Goal: Transaction & Acquisition: Purchase product/service

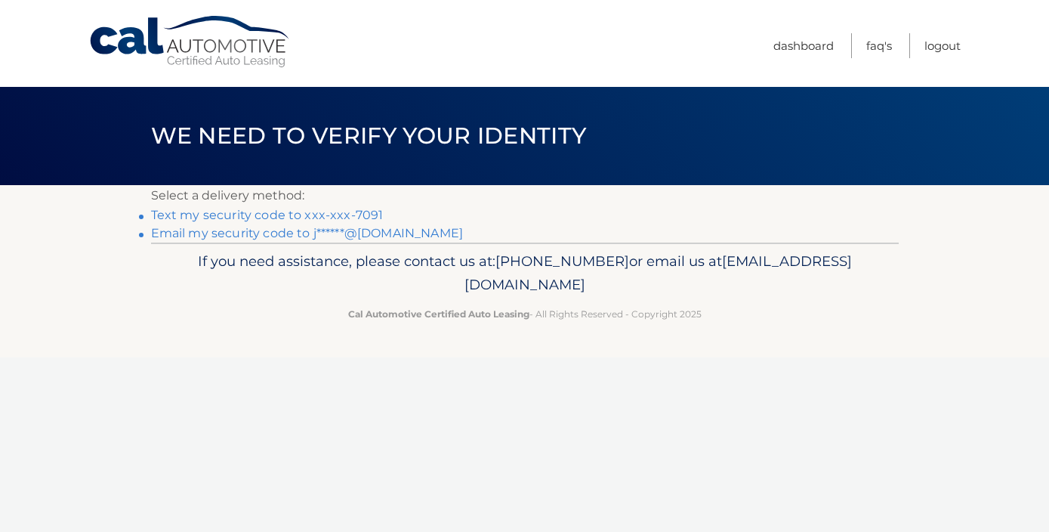
click at [299, 229] on link "Email my security code to j******@[DOMAIN_NAME]" at bounding box center [307, 233] width 313 height 14
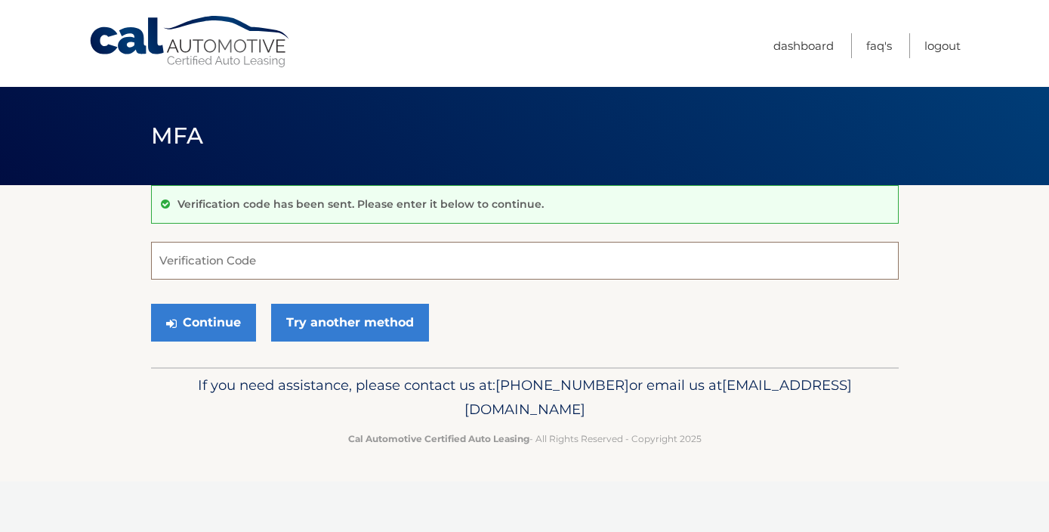
click at [319, 246] on input "Verification Code" at bounding box center [525, 261] width 748 height 38
paste input "428386"
type input "428386"
click at [190, 310] on button "Continue" at bounding box center [203, 323] width 105 height 38
click at [219, 319] on button "Continue" at bounding box center [203, 323] width 105 height 38
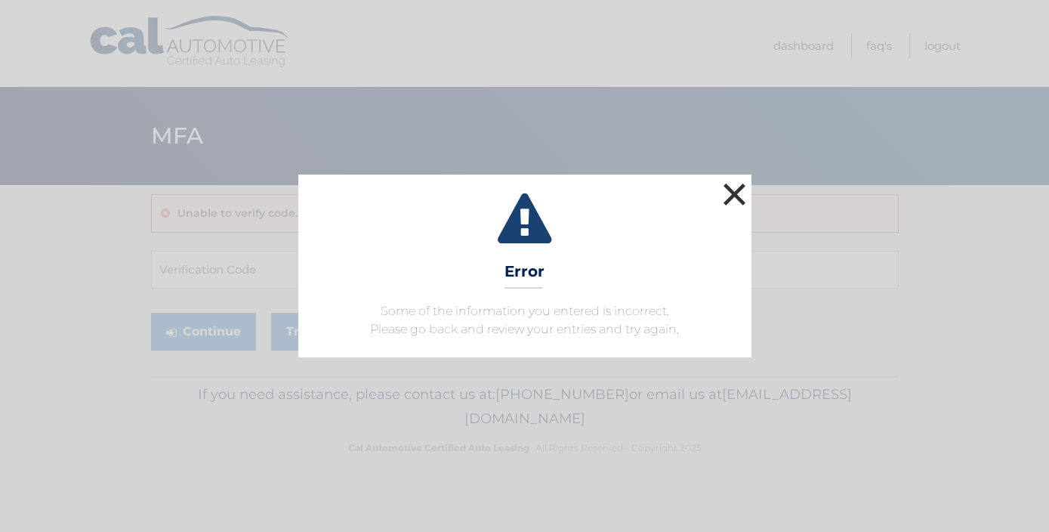
click at [733, 190] on button "×" at bounding box center [735, 194] width 30 height 30
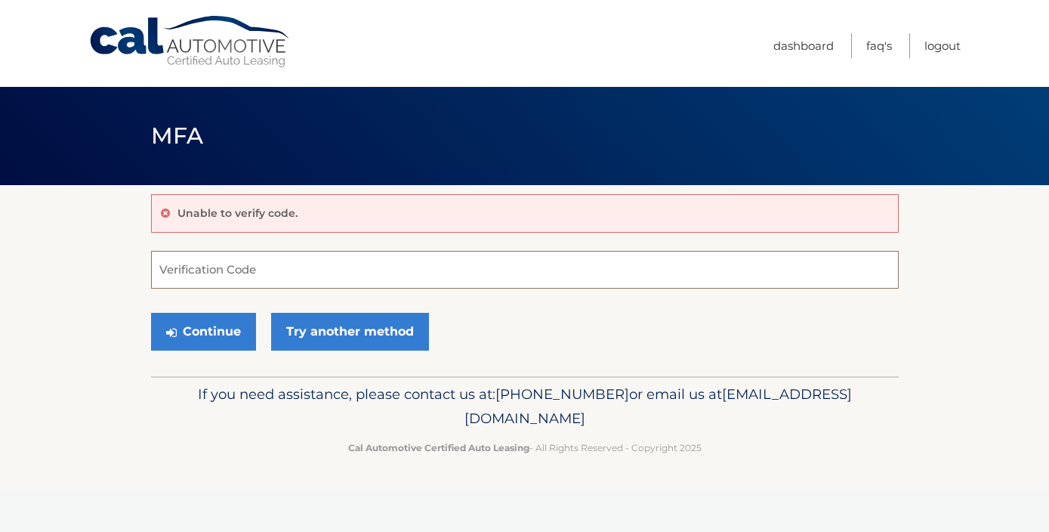
click at [207, 270] on input "Verification Code" at bounding box center [525, 270] width 748 height 38
type input "428386"
click at [167, 341] on button "Continue" at bounding box center [203, 332] width 105 height 38
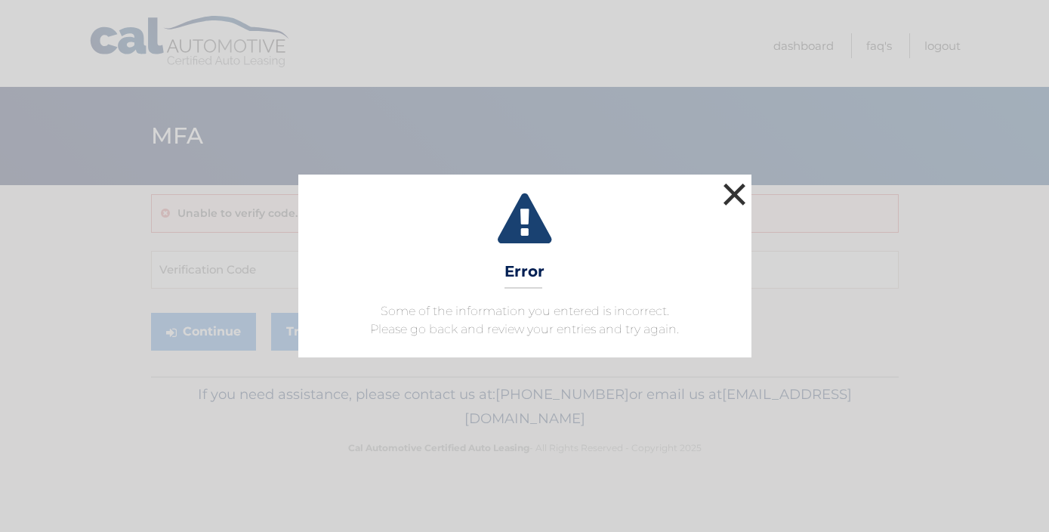
click at [733, 191] on button "×" at bounding box center [735, 194] width 30 height 30
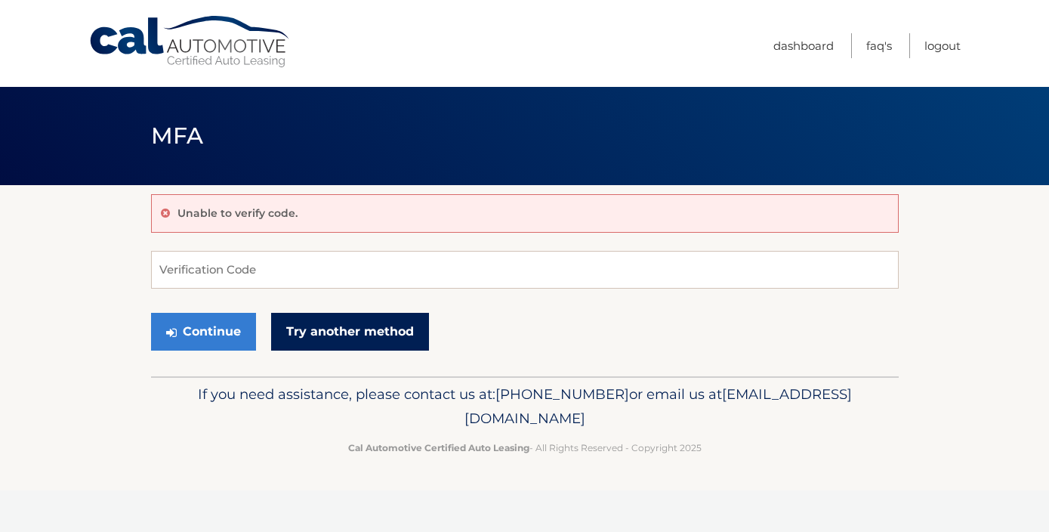
click at [365, 339] on link "Try another method" at bounding box center [350, 332] width 158 height 38
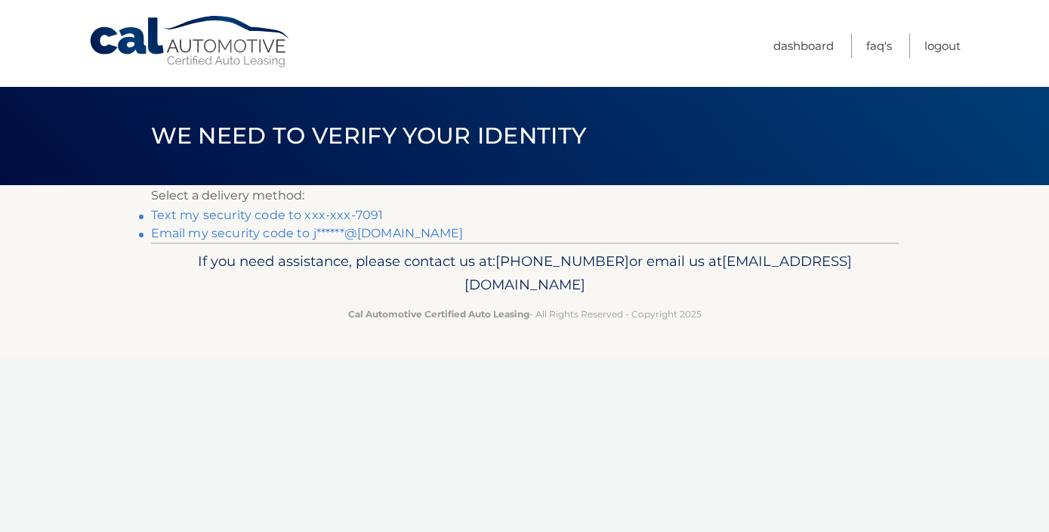
click at [298, 211] on link "Text my security code to xxx-xxx-7091" at bounding box center [267, 215] width 233 height 14
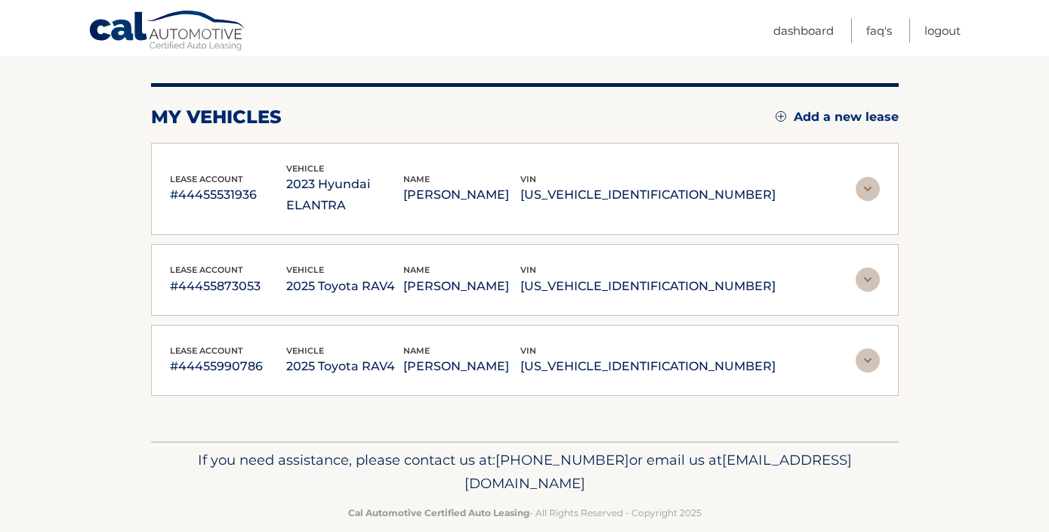
scroll to position [171, 0]
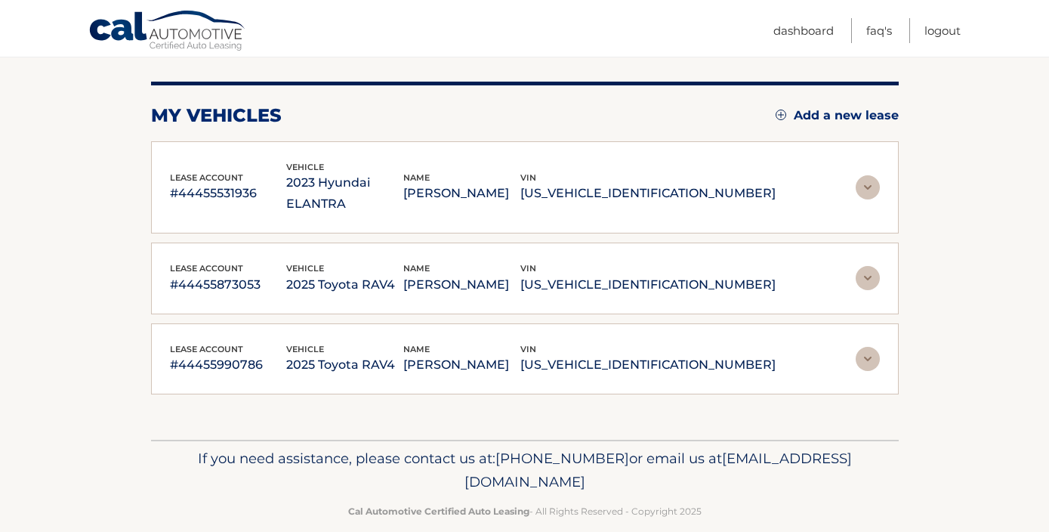
click at [878, 162] on div "lease account #44455531936 vehicle 2023 Hyundai ELANTRA name [PERSON_NAME] vin …" at bounding box center [525, 187] width 710 height 55
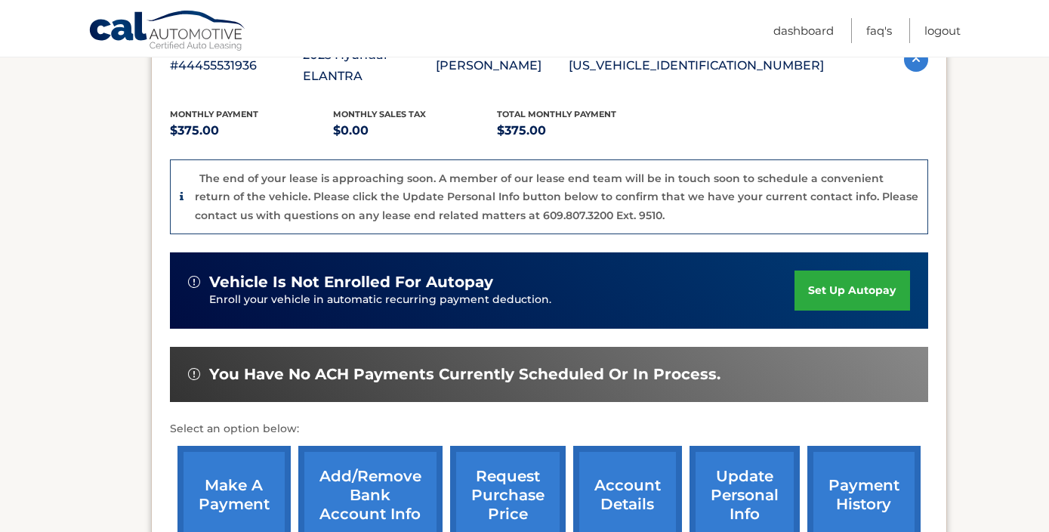
scroll to position [323, 0]
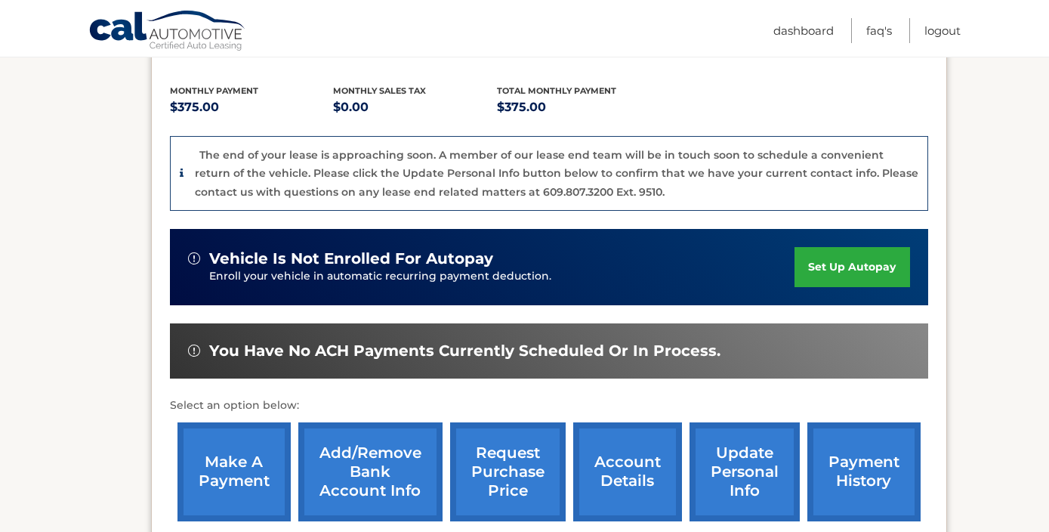
click at [224, 472] on link "make a payment" at bounding box center [233, 471] width 113 height 99
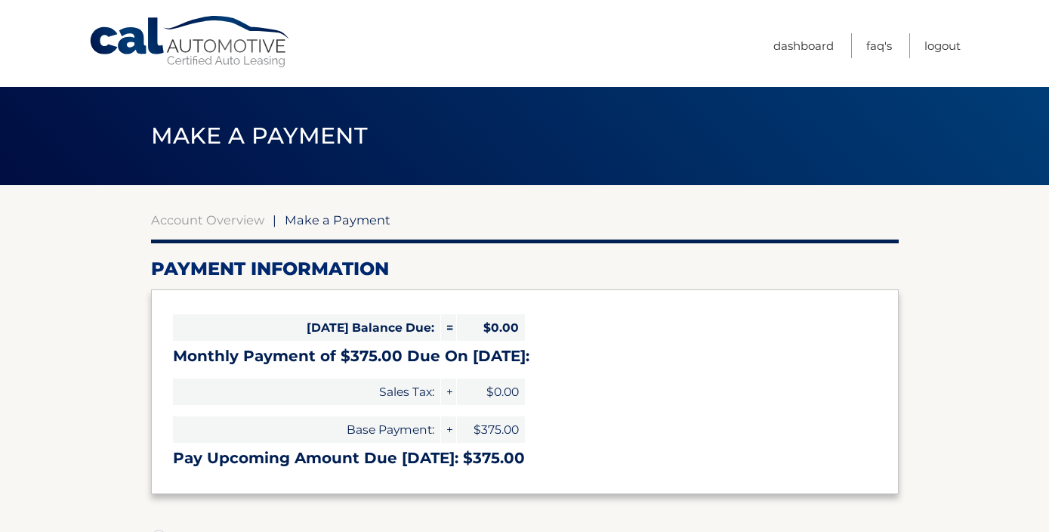
select select "YjBkYTUwNWQtM2I5OS00ZTRkLWIyMTgtYTJmNTBiMTk1ODMy"
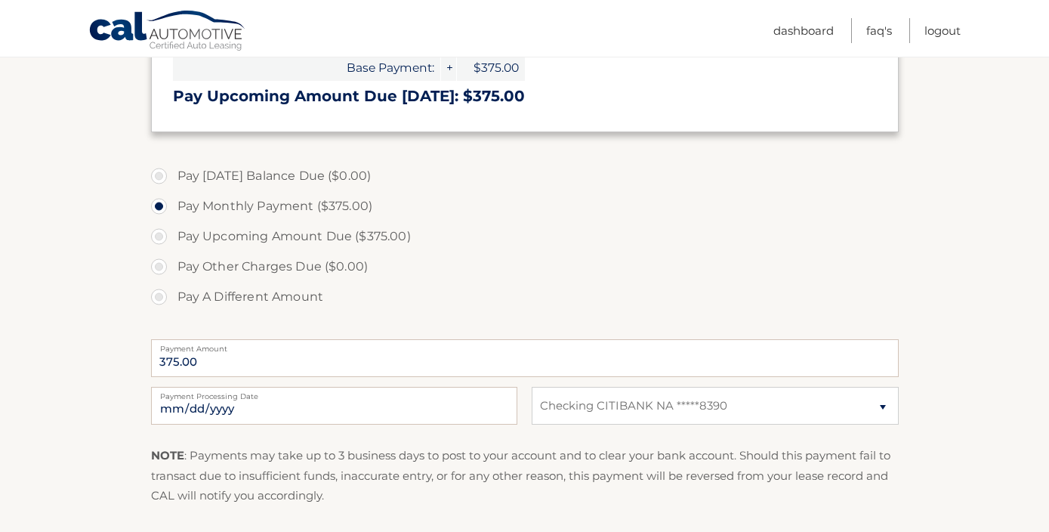
scroll to position [363, 0]
click at [221, 403] on input "2025-10-09" at bounding box center [334, 405] width 366 height 38
click at [193, 411] on input "2025-10-21" at bounding box center [334, 405] width 366 height 38
type input "2025-10-20"
click at [671, 315] on div "Pay Today's Balance Due ($0.00) Pay Monthly Payment ($375.00) Pay Upcoming Amou…" at bounding box center [525, 244] width 748 height 168
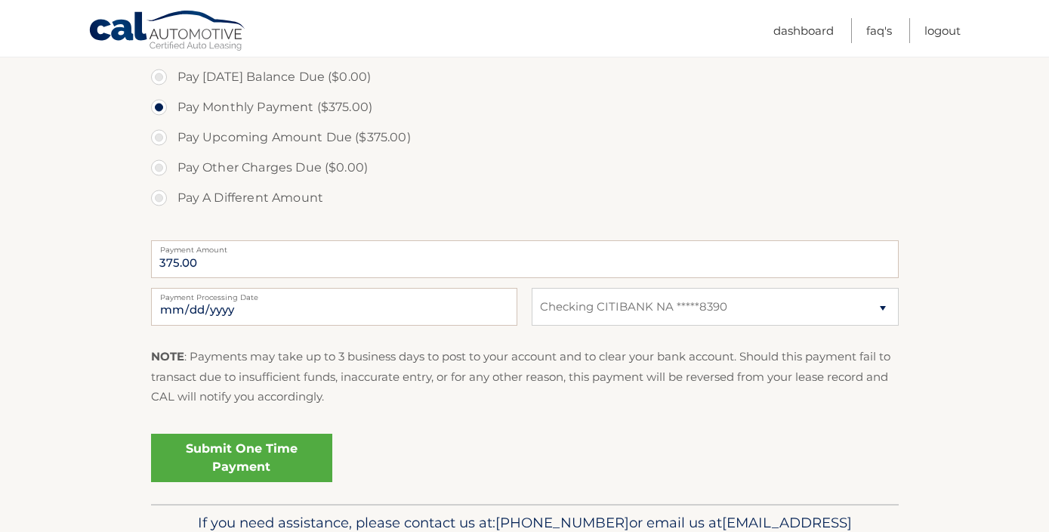
scroll to position [483, 0]
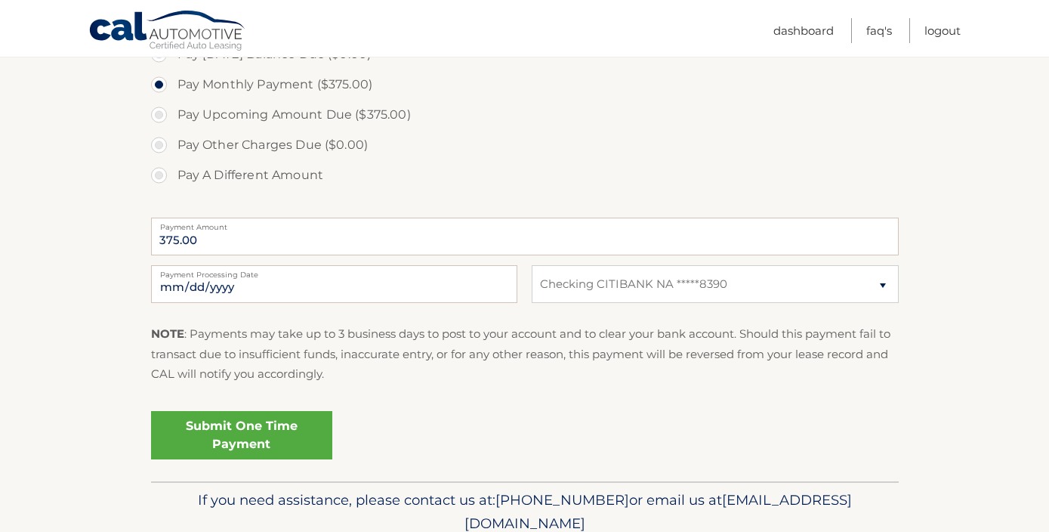
click at [273, 432] on link "Submit One Time Payment" at bounding box center [241, 435] width 181 height 48
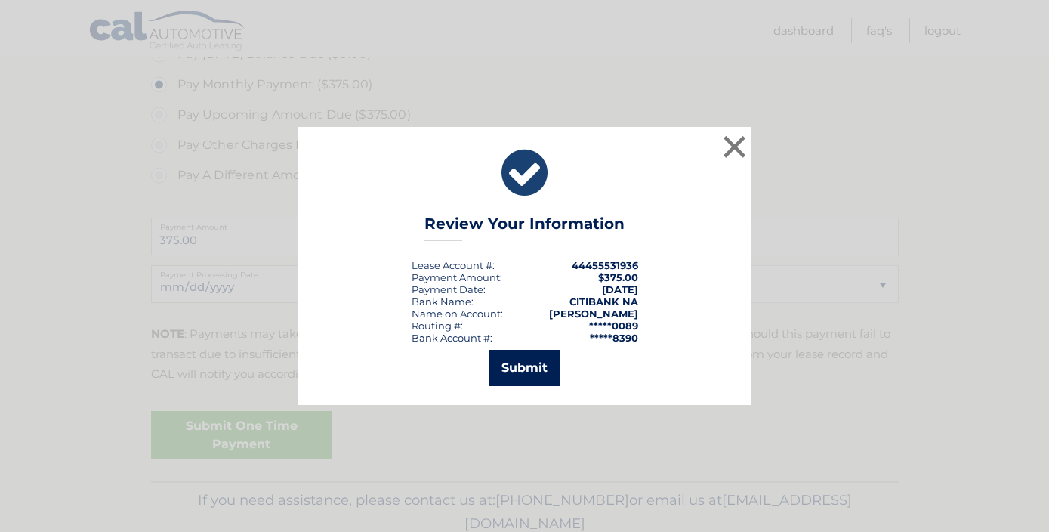
click at [540, 370] on button "Submit" at bounding box center [524, 368] width 70 height 36
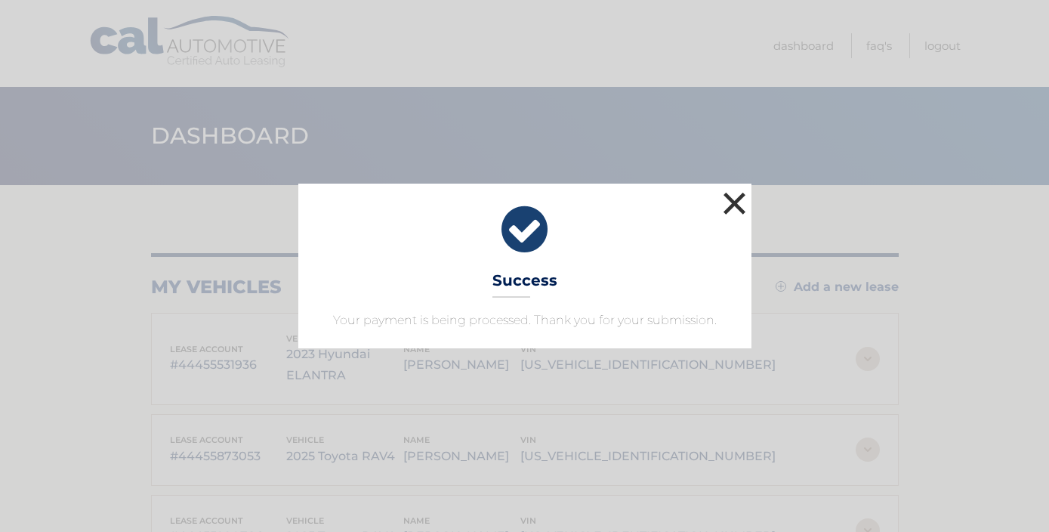
click at [739, 198] on button "×" at bounding box center [735, 203] width 30 height 30
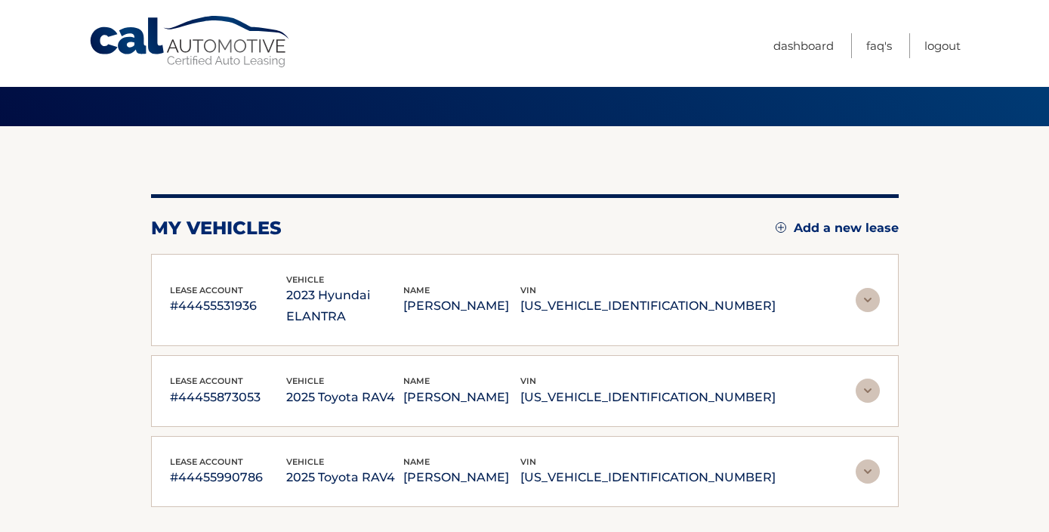
scroll to position [60, 0]
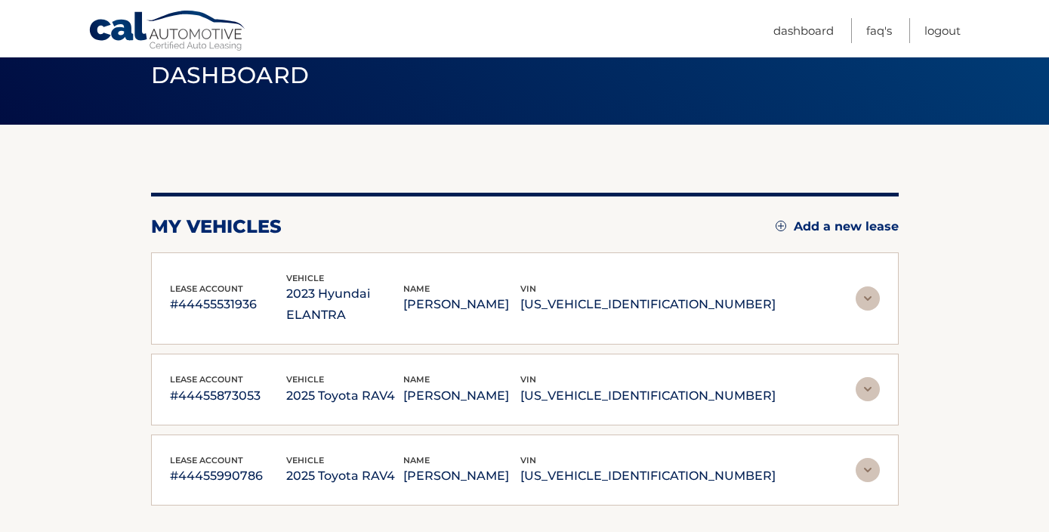
click at [874, 286] on img at bounding box center [868, 298] width 24 height 24
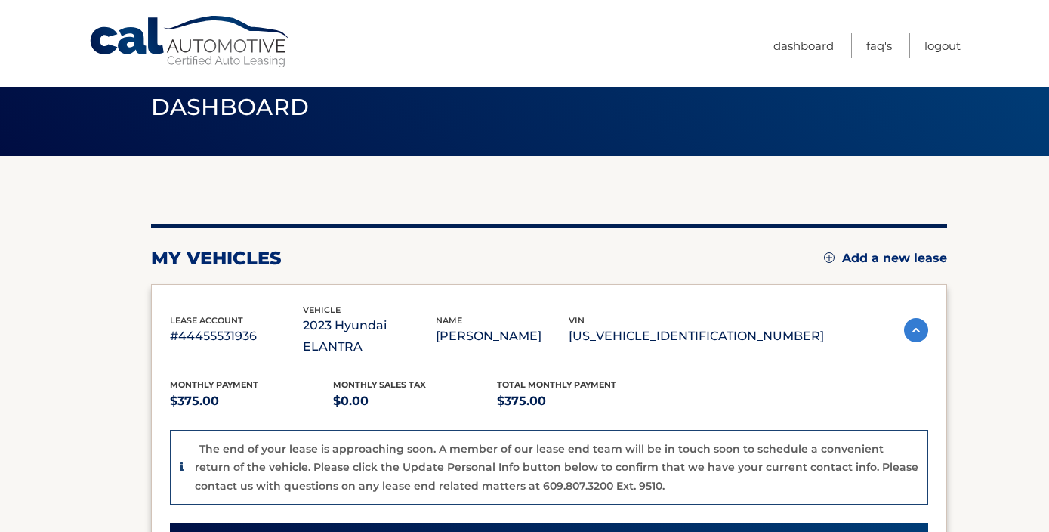
scroll to position [30, 0]
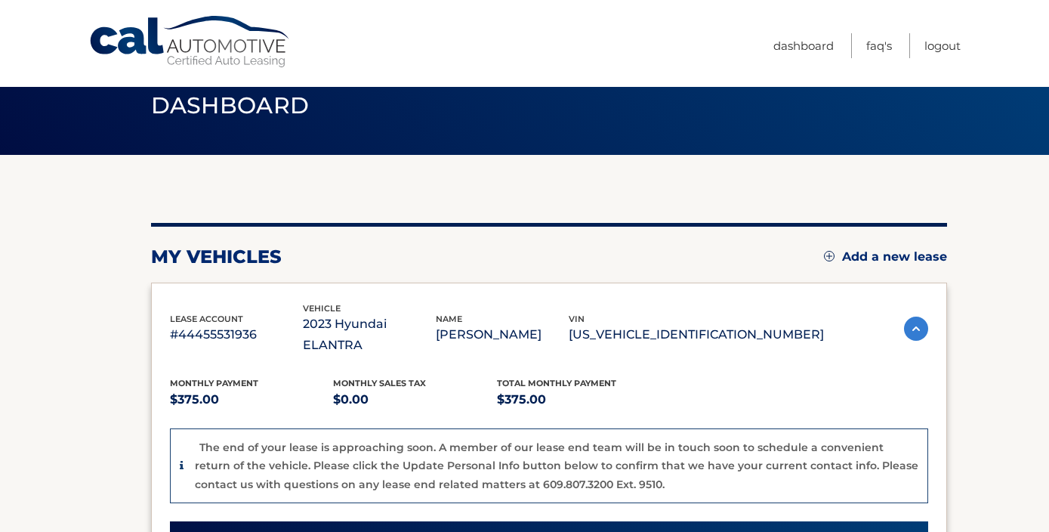
click at [912, 317] on img at bounding box center [916, 328] width 24 height 24
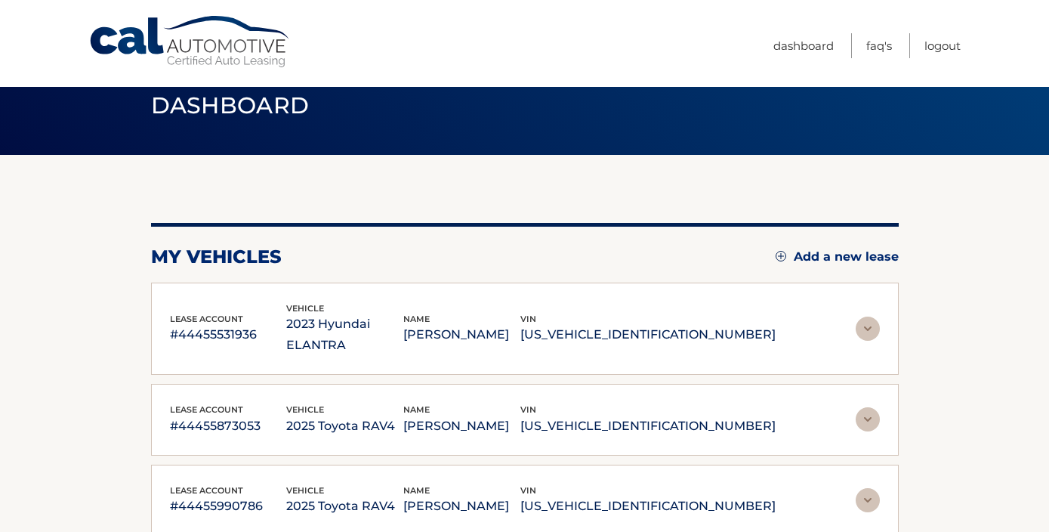
click at [870, 407] on img at bounding box center [868, 419] width 24 height 24
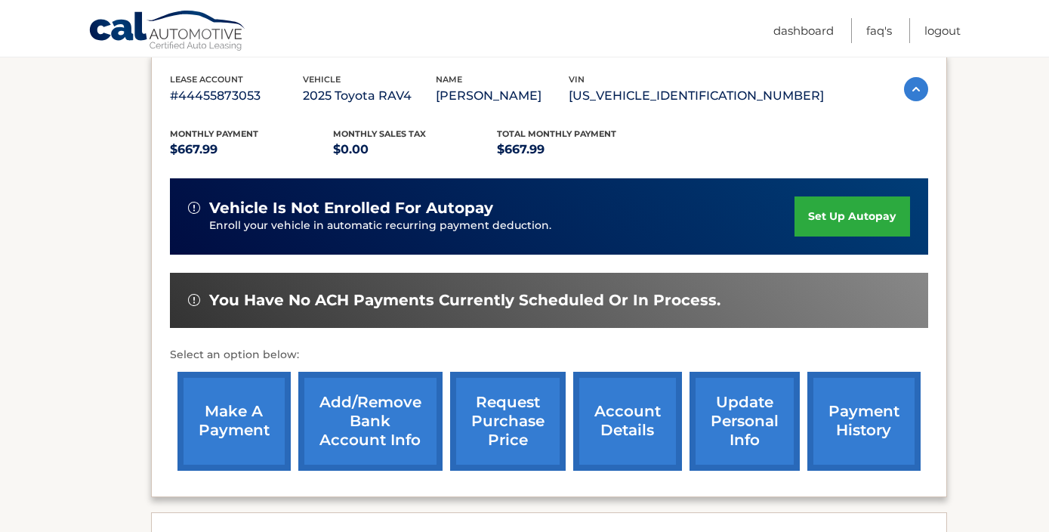
scroll to position [363, 0]
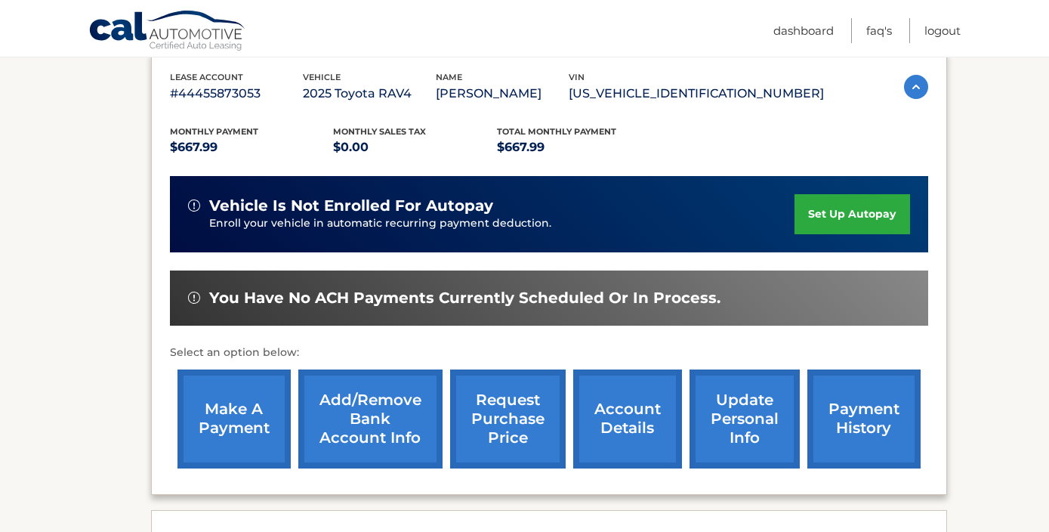
click at [220, 416] on link "make a payment" at bounding box center [233, 418] width 113 height 99
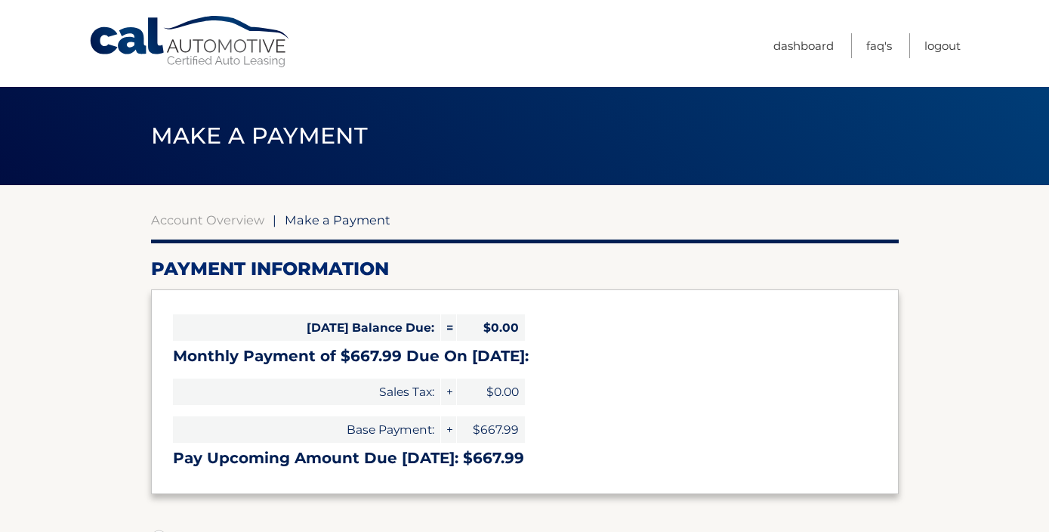
select select "YzY5NGRkNmEtYTQ3Mi00MDliLTg3MDQtMzcyODczNDEzYjQ4"
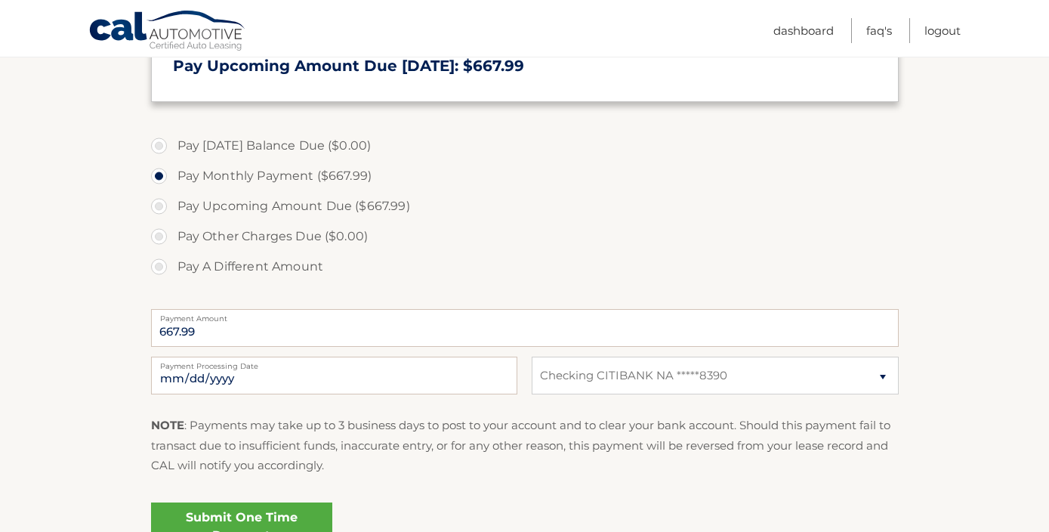
scroll to position [393, 0]
click at [227, 381] on input "[DATE]" at bounding box center [334, 375] width 366 height 38
type input "[DATE]"
click at [242, 514] on link "Submit One Time Payment" at bounding box center [241, 526] width 181 height 48
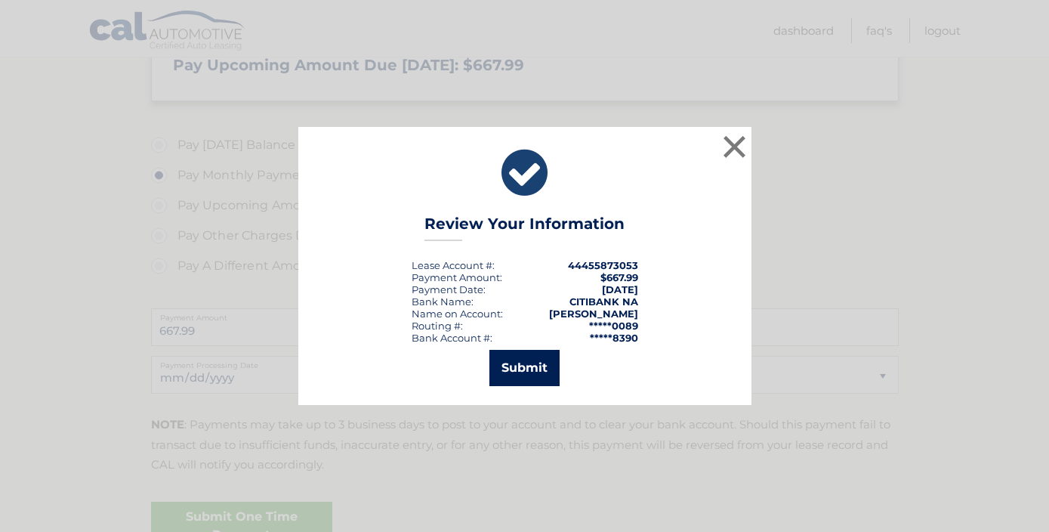
click at [523, 362] on button "Submit" at bounding box center [524, 368] width 70 height 36
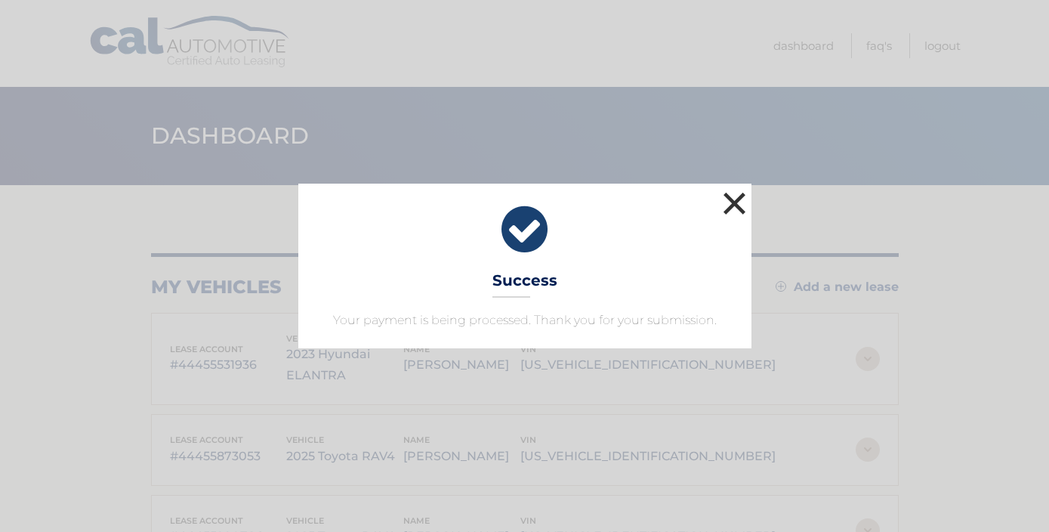
click at [731, 200] on button "×" at bounding box center [735, 203] width 30 height 30
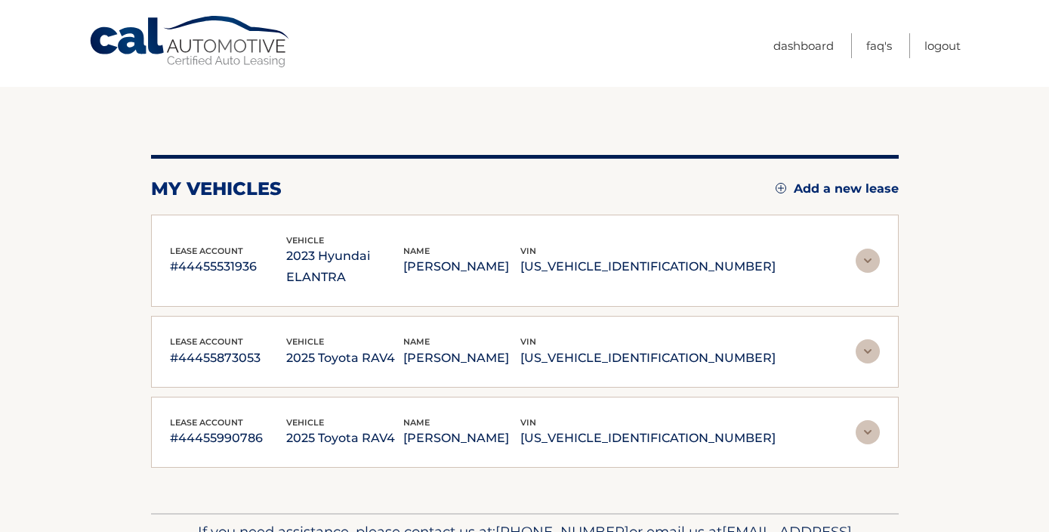
scroll to position [121, 0]
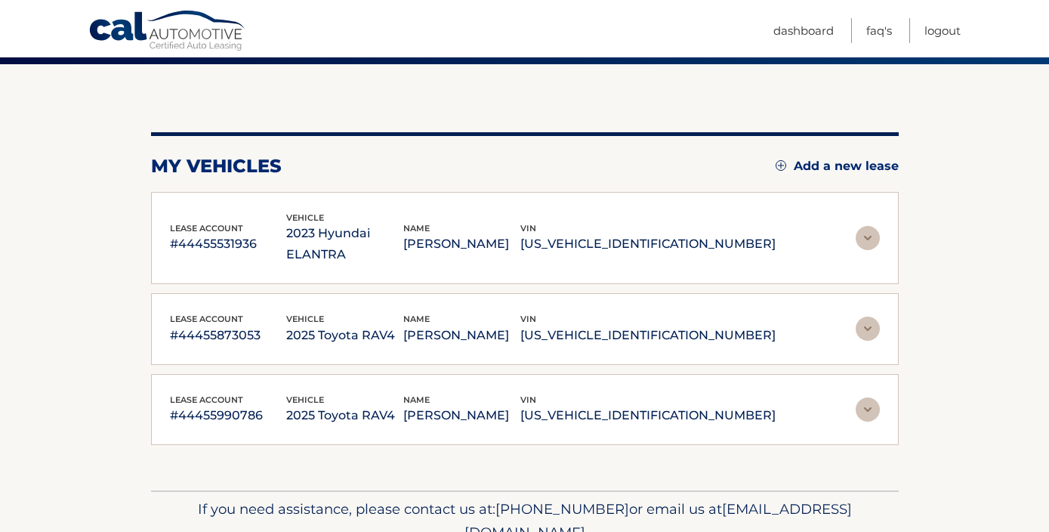
click at [863, 316] on img at bounding box center [868, 328] width 24 height 24
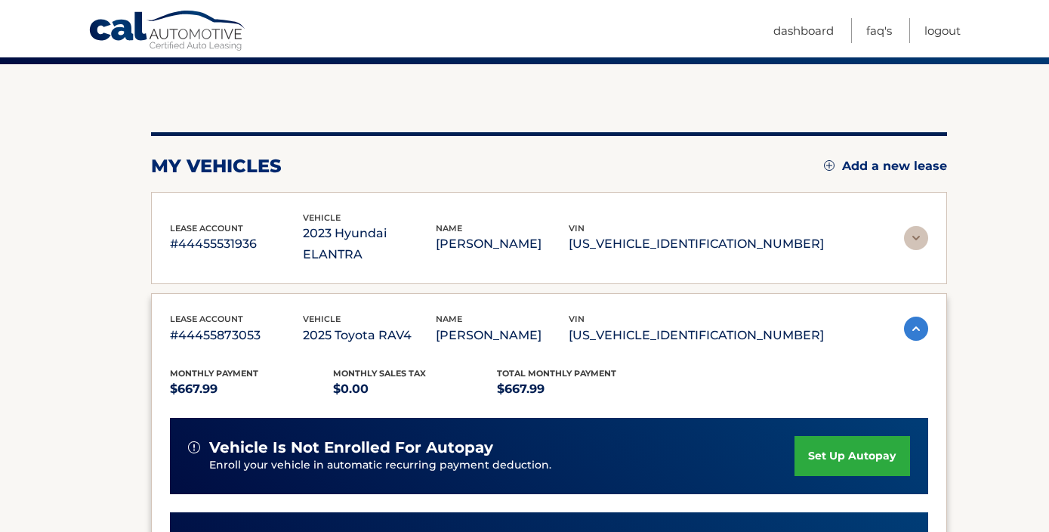
click at [970, 382] on section "my vehicles Add a new lease lease account #44455531936 vehicle 2023 Hyundai ELA…" at bounding box center [524, 480] width 1049 height 832
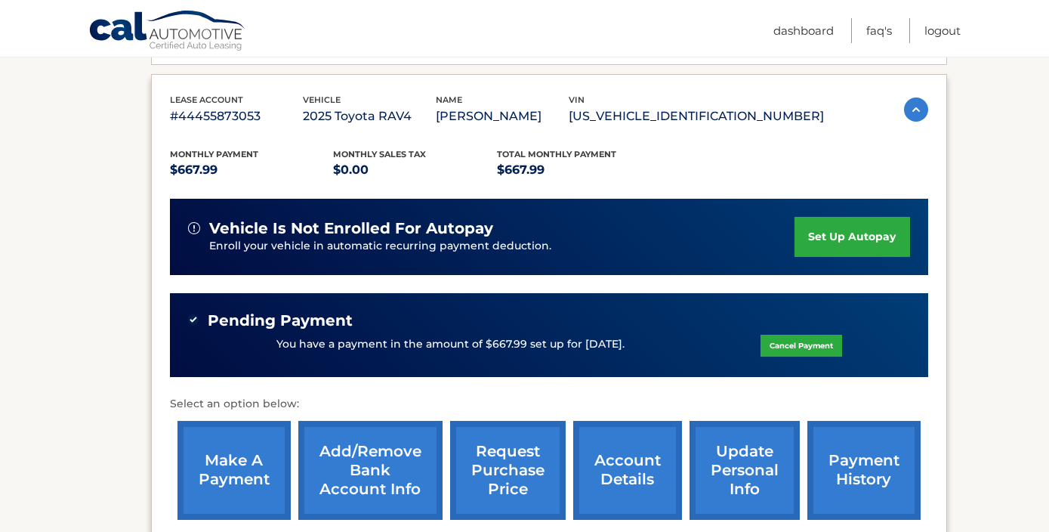
scroll to position [363, 0]
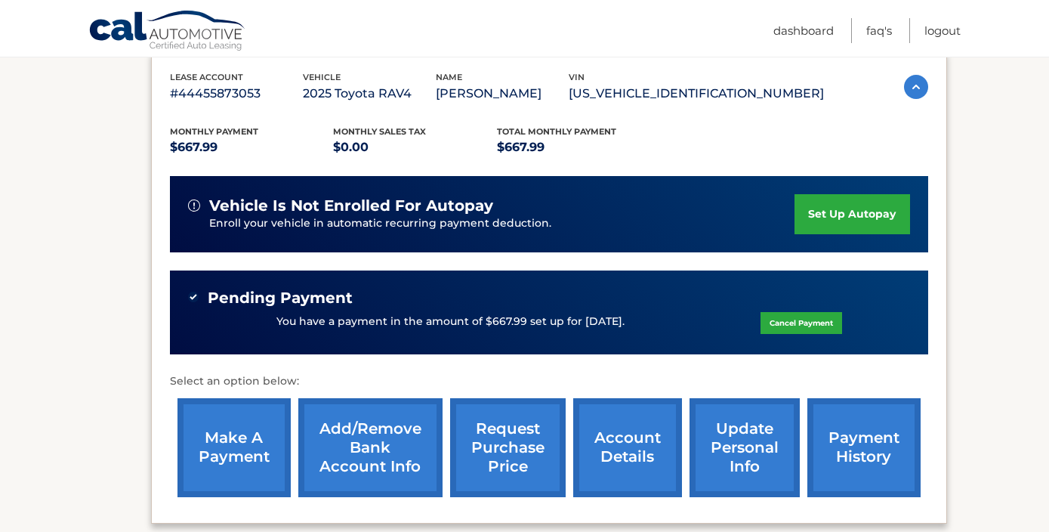
click at [915, 75] on img at bounding box center [916, 87] width 24 height 24
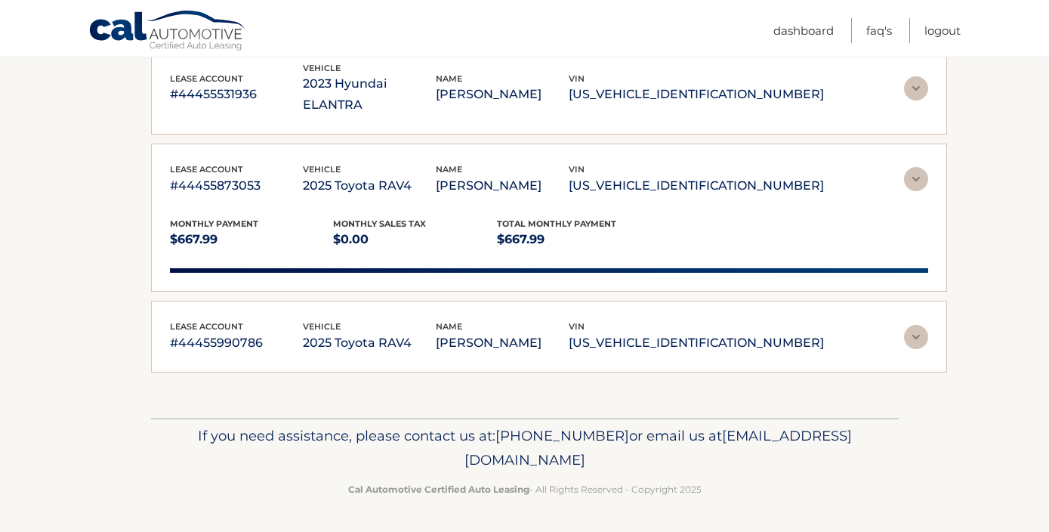
scroll to position [171, 0]
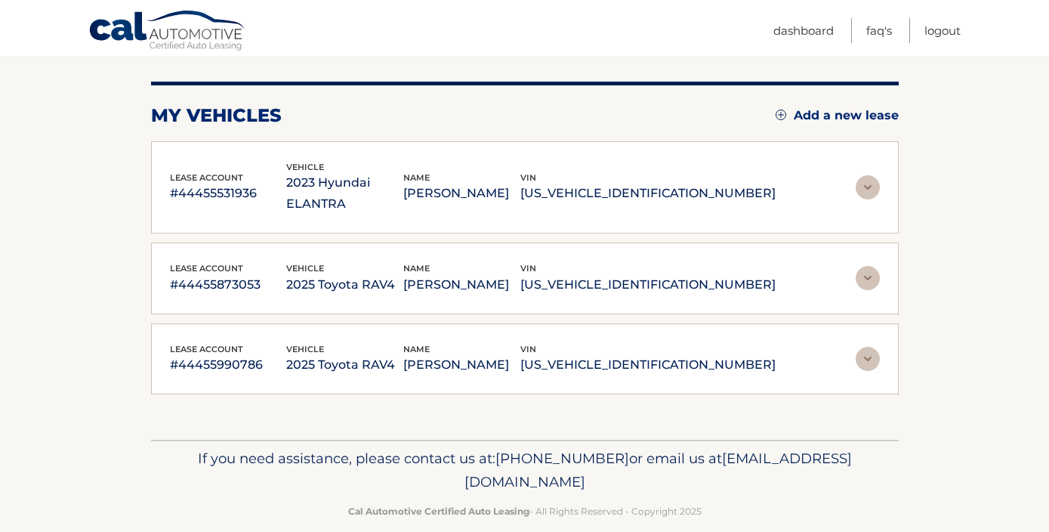
click at [862, 347] on img at bounding box center [868, 359] width 24 height 24
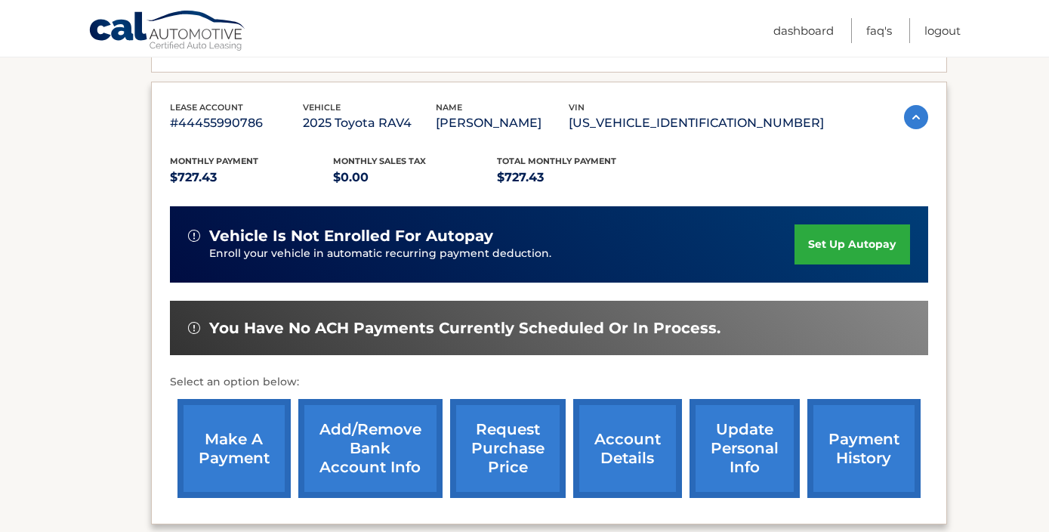
scroll to position [443, 0]
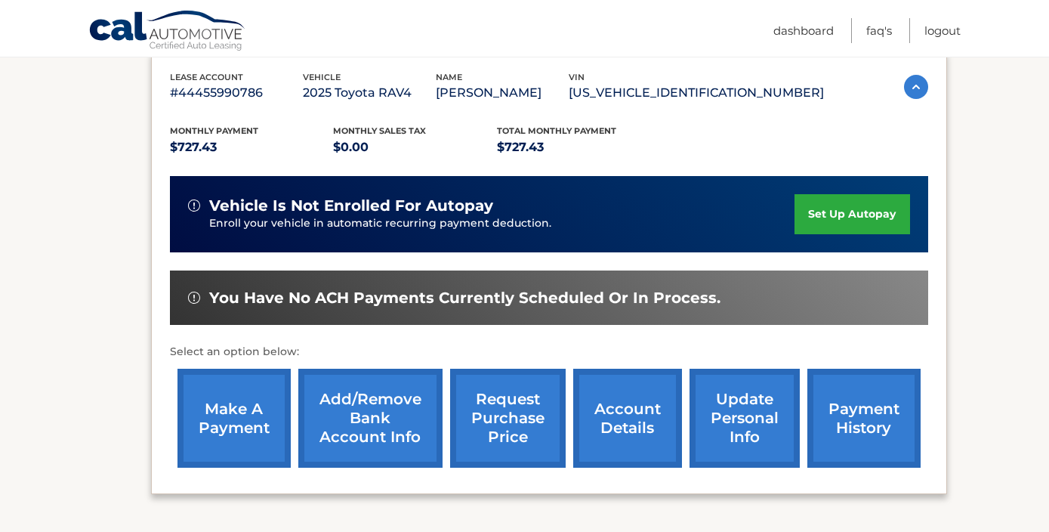
click at [223, 384] on link "make a payment" at bounding box center [233, 418] width 113 height 99
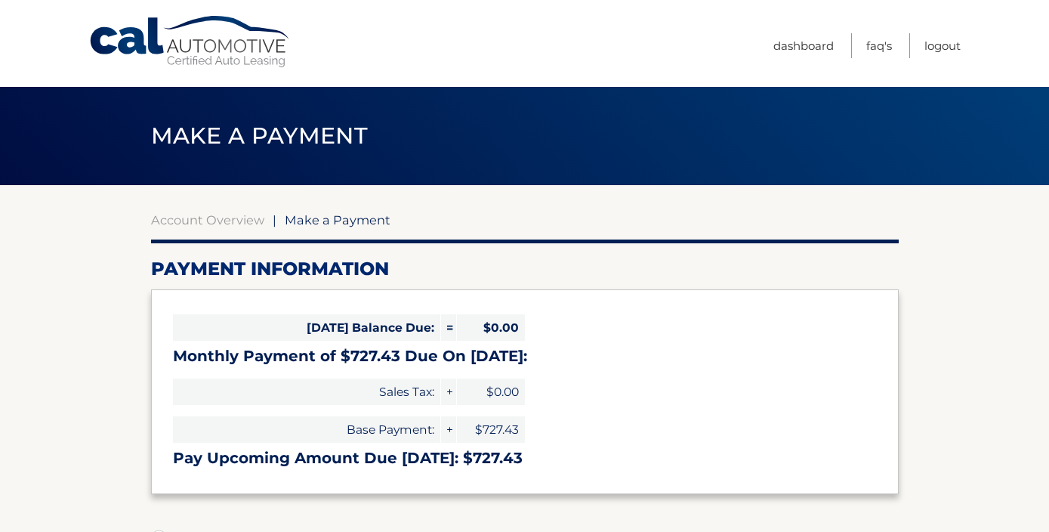
select select "MTJlYWU5MTctYTExYy00M2IwLWFkYmYtZjIxNTFlMDQxMjE2"
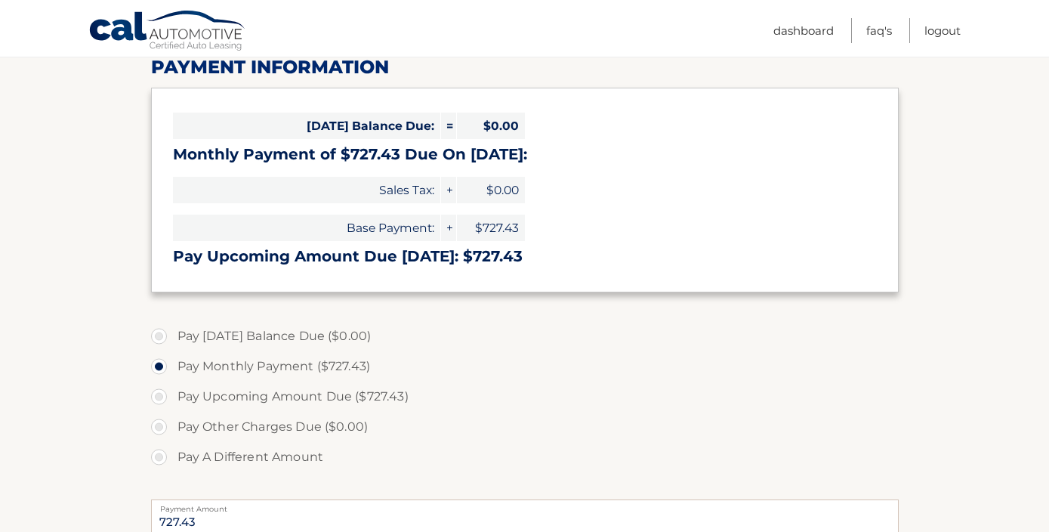
scroll to position [224, 0]
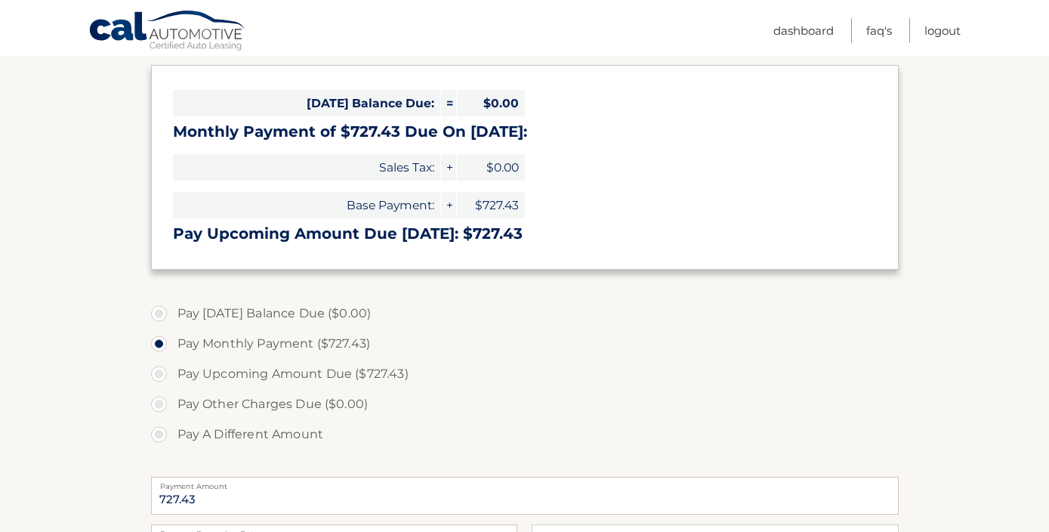
click at [110, 313] on section "Account Overview | Make a Payment Payment Information [DATE] Balance Due: = $0.…" at bounding box center [524, 350] width 1049 height 779
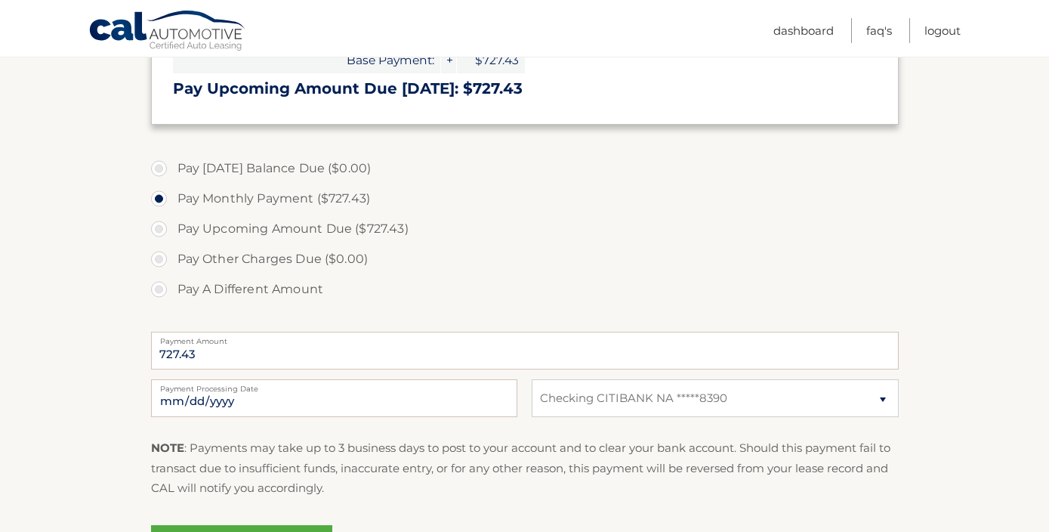
scroll to position [375, 0]
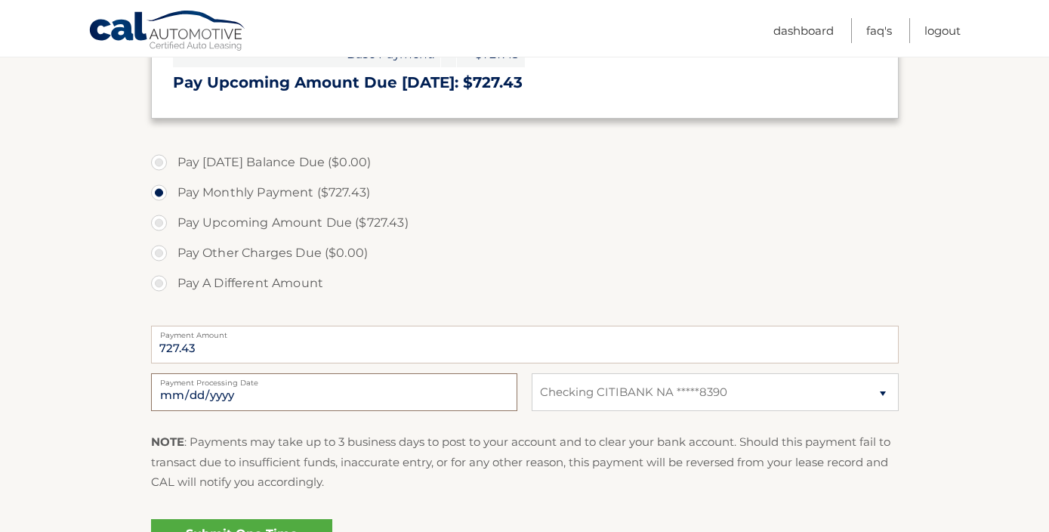
click at [193, 393] on input "[DATE]" at bounding box center [334, 392] width 366 height 38
type input "[DATE]"
click at [23, 270] on section "Account Overview | Make a Payment Payment Information [DATE] Balance Due: = $0.…" at bounding box center [524, 199] width 1049 height 779
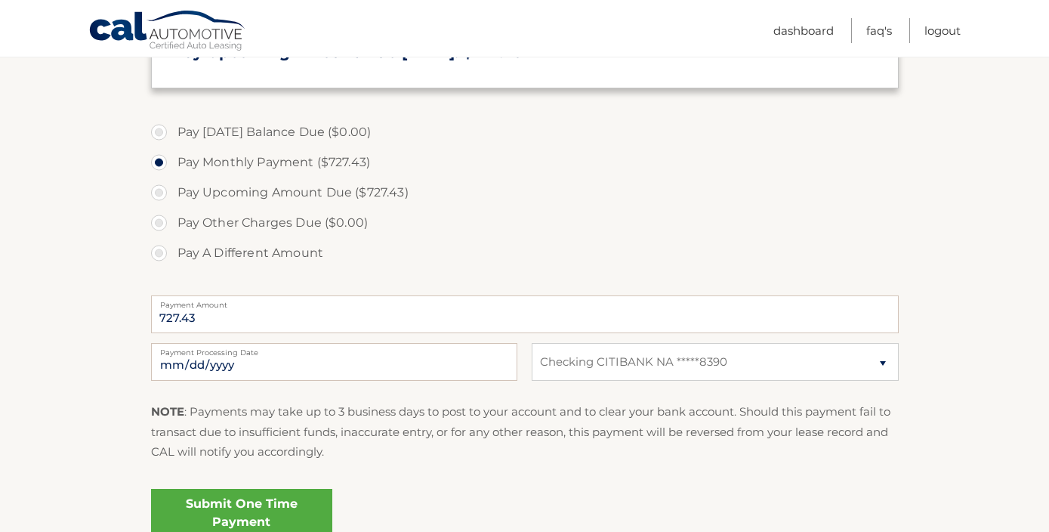
scroll to position [436, 0]
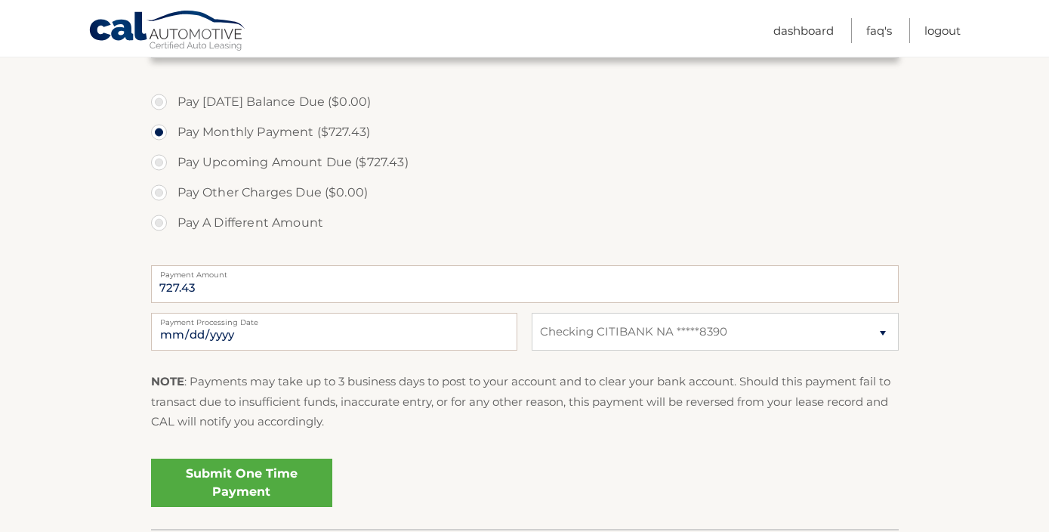
click at [213, 483] on link "Submit One Time Payment" at bounding box center [241, 482] width 181 height 48
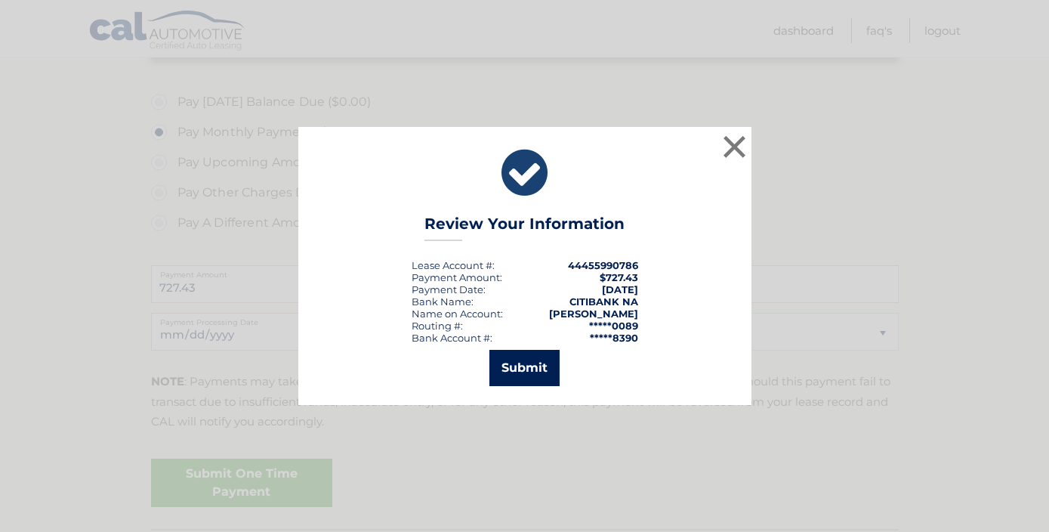
click at [511, 373] on button "Submit" at bounding box center [524, 368] width 70 height 36
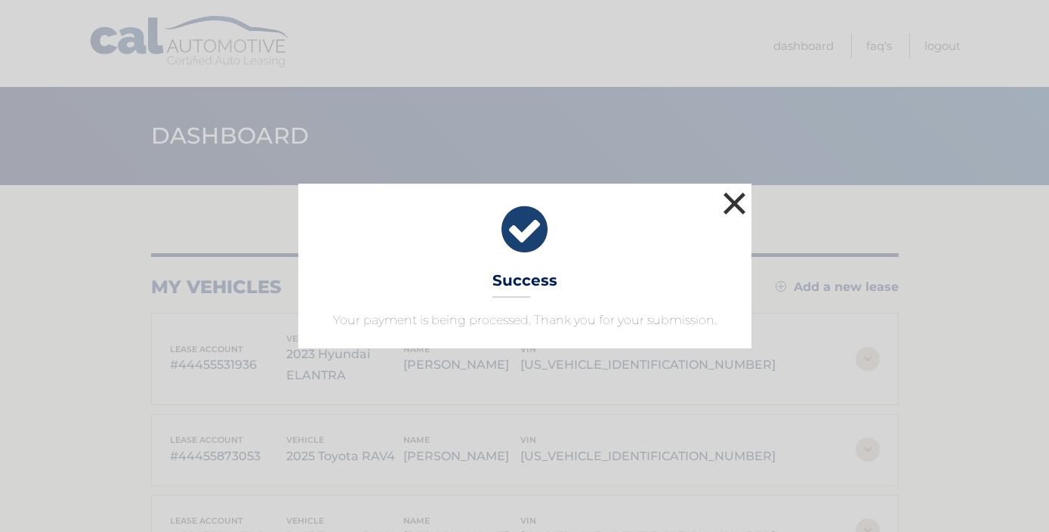
click at [736, 199] on button "×" at bounding box center [735, 203] width 30 height 30
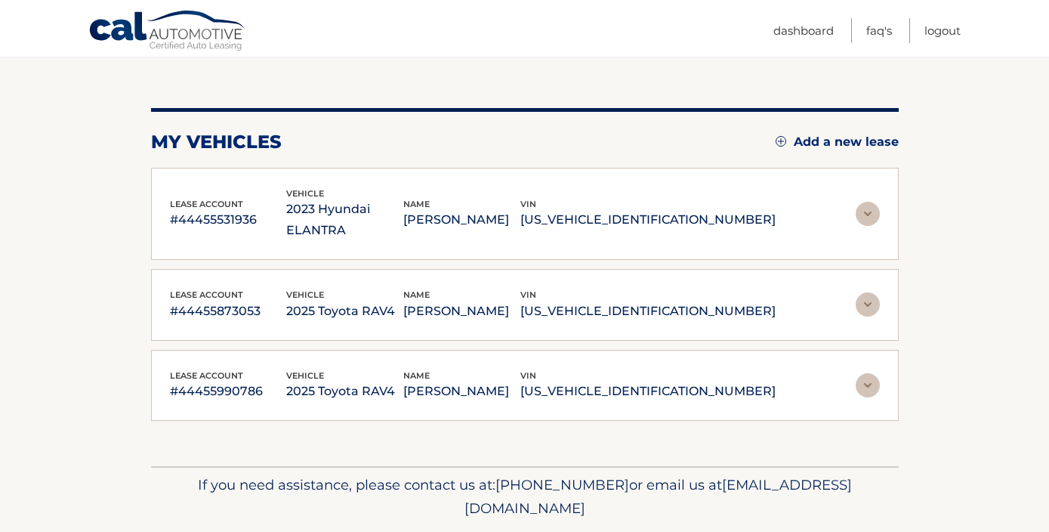
scroll to position [151, 0]
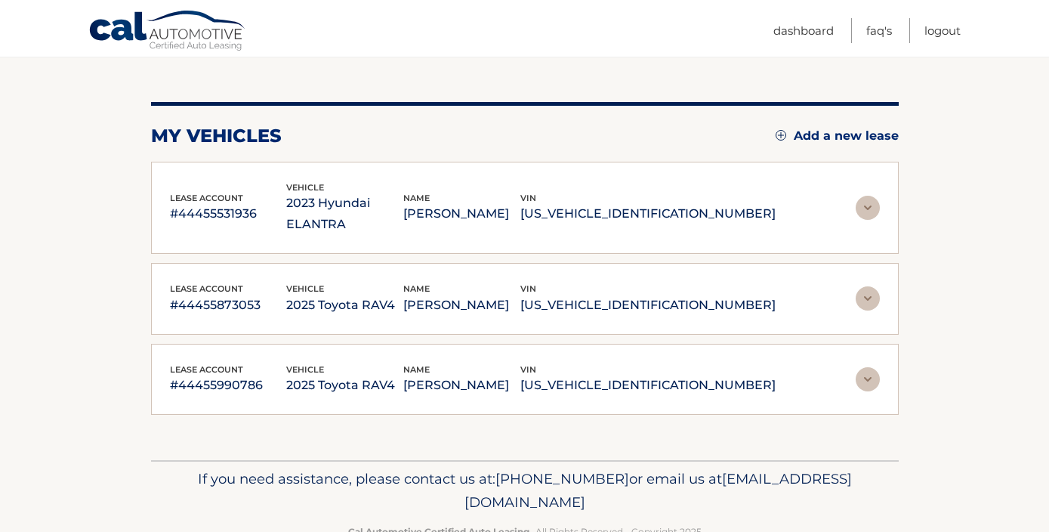
click at [868, 367] on img at bounding box center [868, 379] width 24 height 24
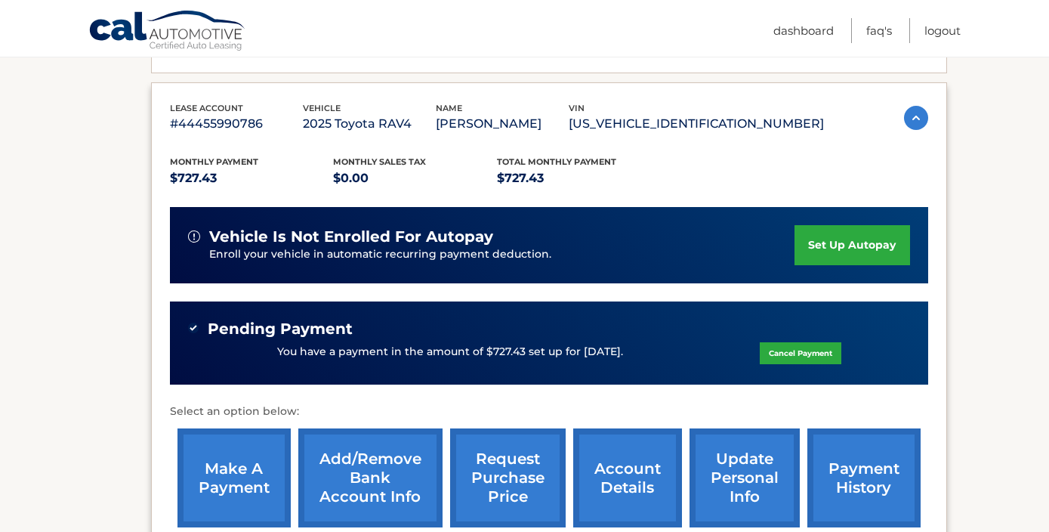
scroll to position [423, 0]
